Goal: Task Accomplishment & Management: Complete application form

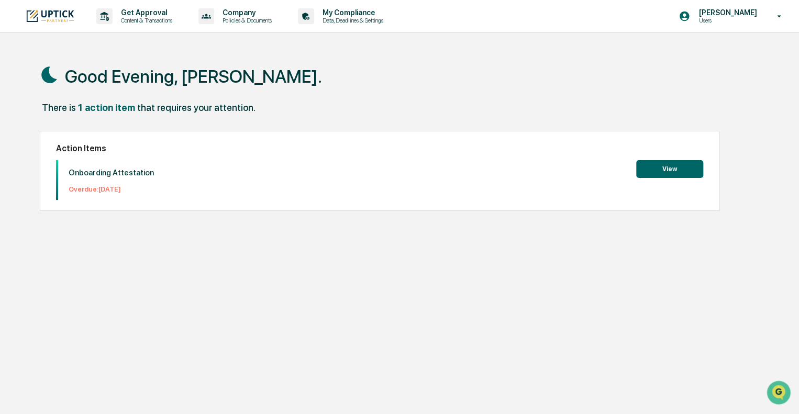
click at [676, 163] on button "View" at bounding box center [669, 169] width 67 height 18
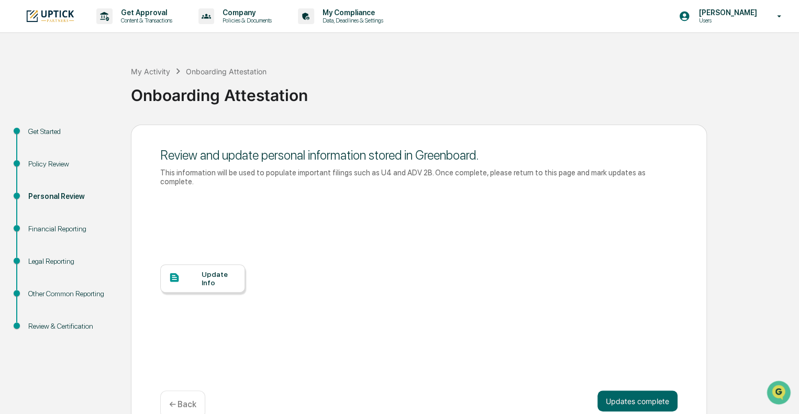
click at [205, 270] on div "Update Info" at bounding box center [218, 278] width 35 height 17
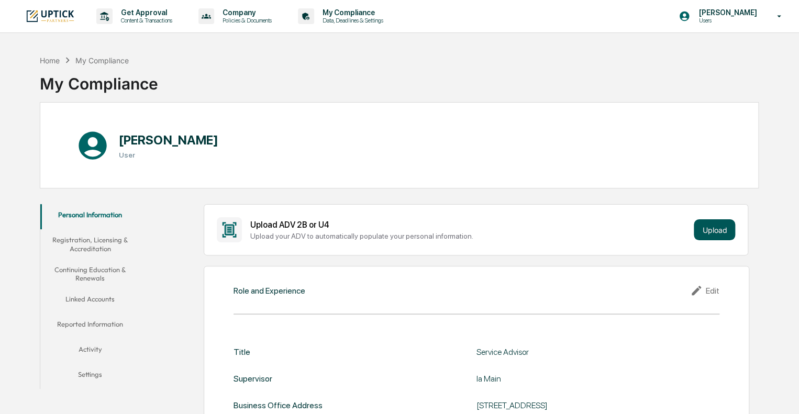
click at [703, 237] on button "Upload" at bounding box center [713, 229] width 41 height 21
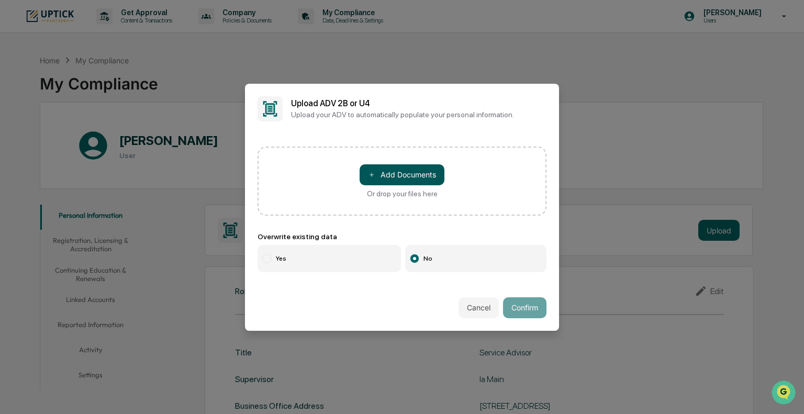
click at [409, 172] on button "＋ Add Documents" at bounding box center [402, 174] width 85 height 21
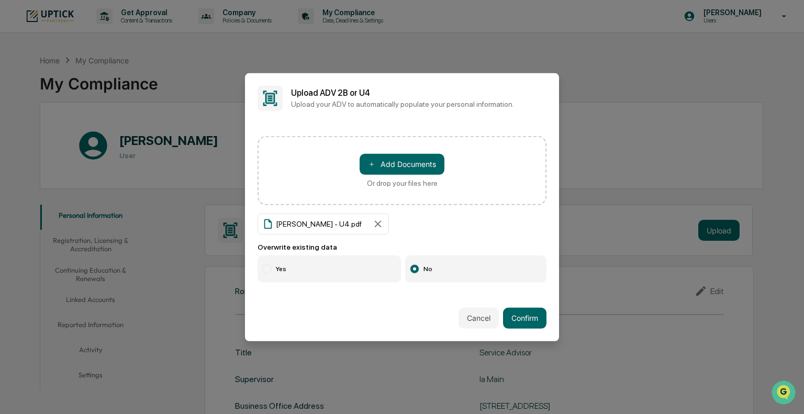
click at [283, 264] on label "Yes" at bounding box center [328, 268] width 143 height 27
click at [527, 311] on button "Confirm" at bounding box center [524, 318] width 43 height 21
